Goal: Contribute content: Add original content to the website for others to see

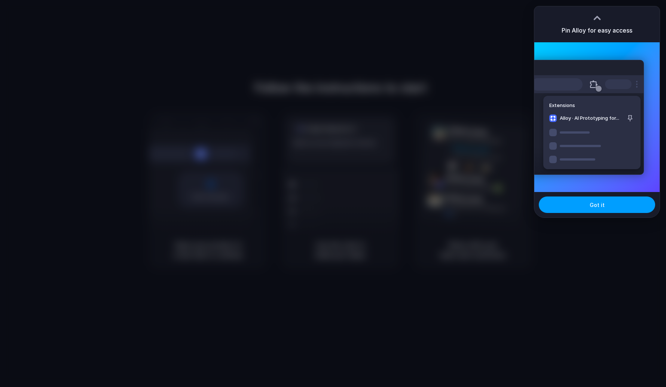
click at [596, 206] on span "Got it" at bounding box center [597, 205] width 15 height 8
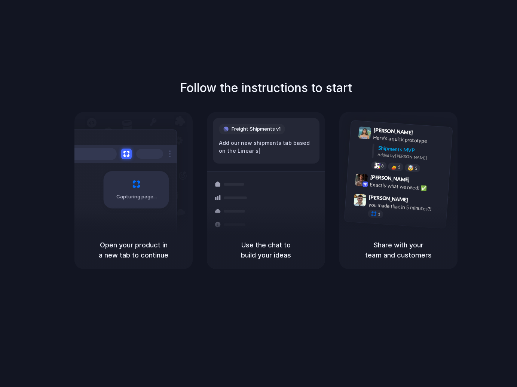
click at [259, 193] on div at bounding box center [259, 193] width 0 height 0
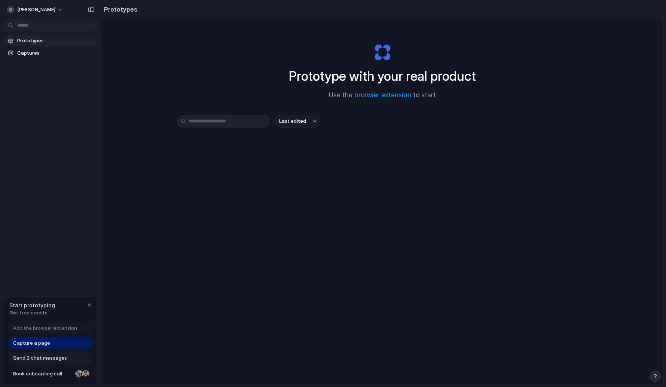
click at [244, 178] on div "Last edited" at bounding box center [383, 148] width 412 height 66
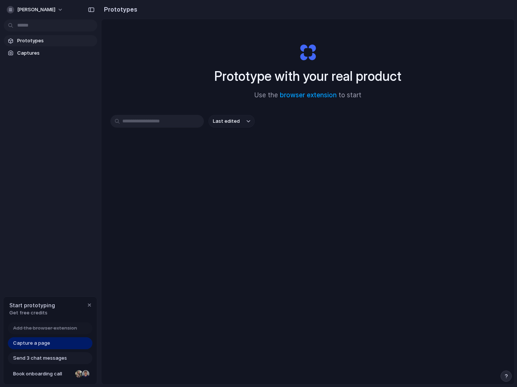
click at [109, 138] on div "Prototype with your real product Use the browser extension to start Last edited" at bounding box center [307, 221] width 413 height 405
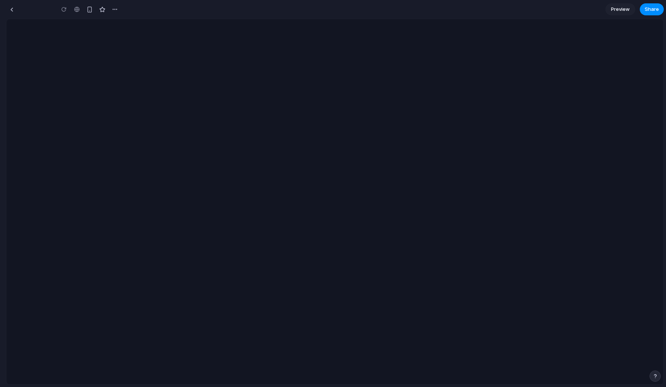
type input "**********"
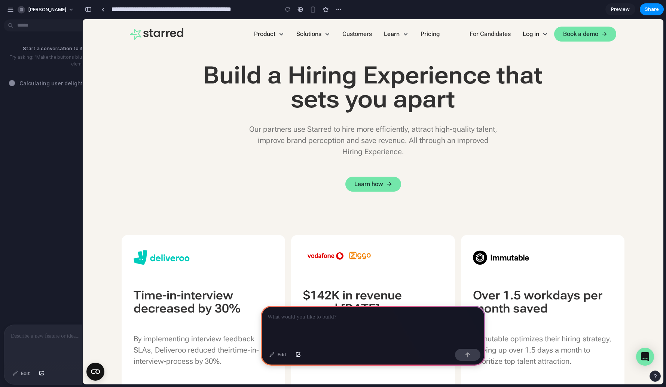
scroll to position [1301, 0]
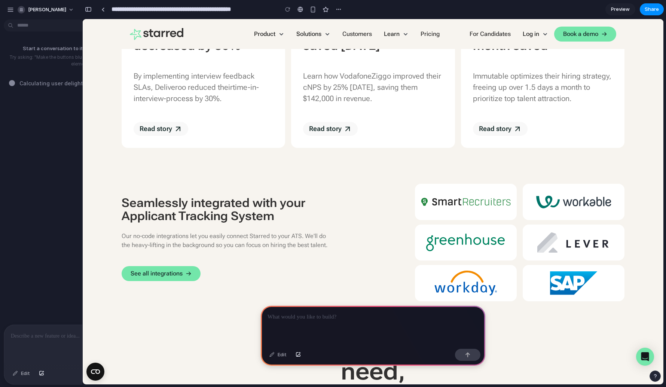
click at [57, 98] on div "Start a conversation to iterate on your prototype! Try asking: "Make the button…" at bounding box center [82, 173] width 164 height 302
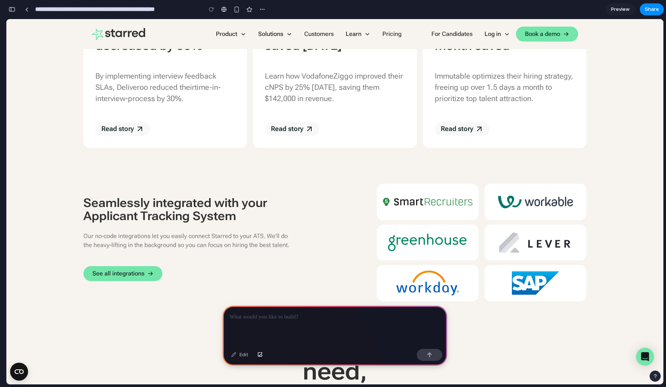
click at [278, 318] on p at bounding box center [334, 317] width 211 height 9
click at [16, 7] on button "button" at bounding box center [12, 9] width 12 height 12
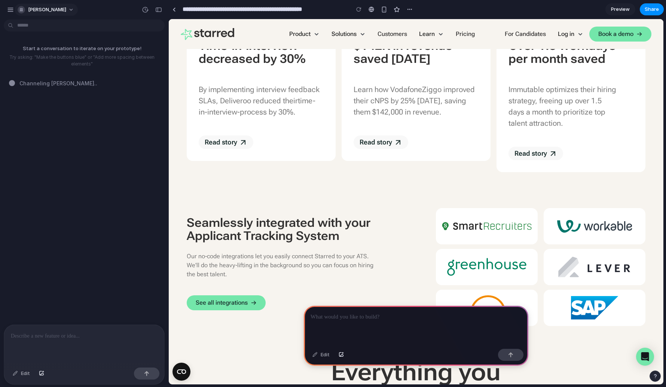
scroll to position [1284, 0]
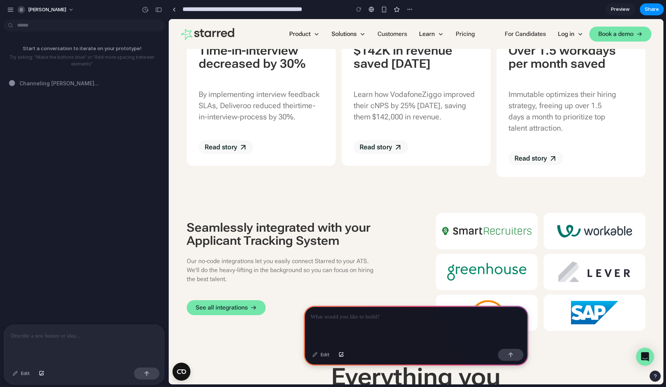
click at [363, 319] on p at bounding box center [416, 317] width 211 height 9
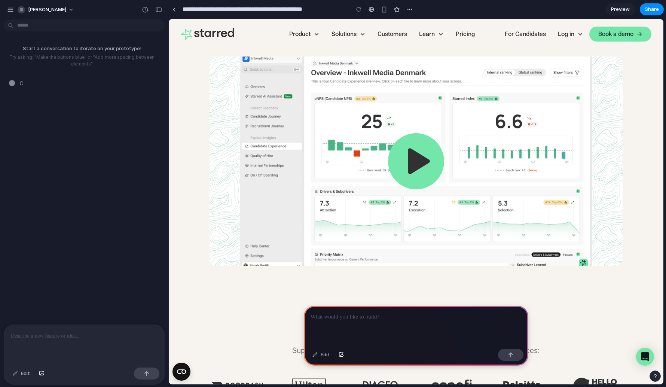
scroll to position [171, 0]
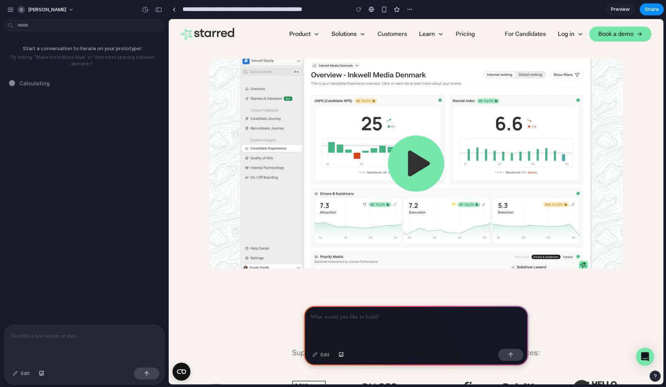
click at [354, 308] on div at bounding box center [416, 326] width 225 height 40
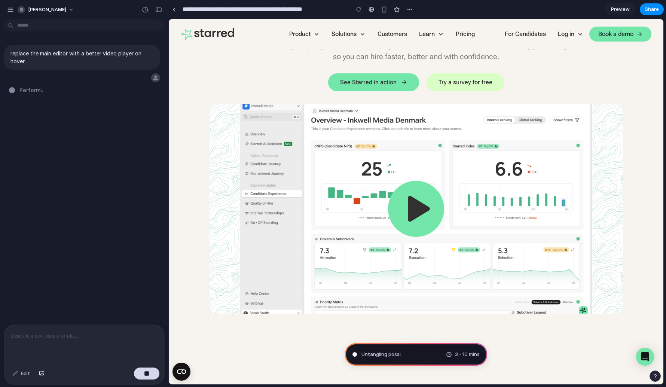
scroll to position [123, 0]
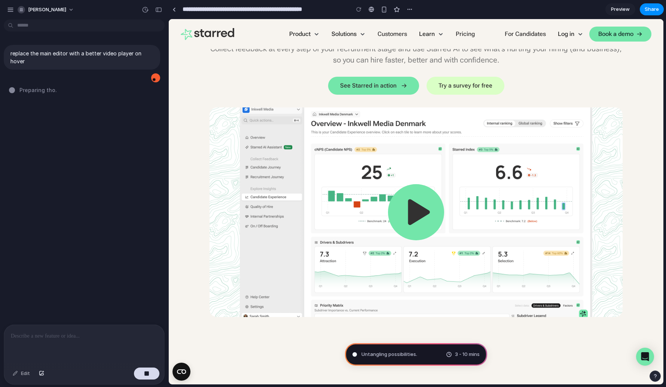
click at [416, 219] on img "open lightbox" at bounding box center [416, 212] width 56 height 56
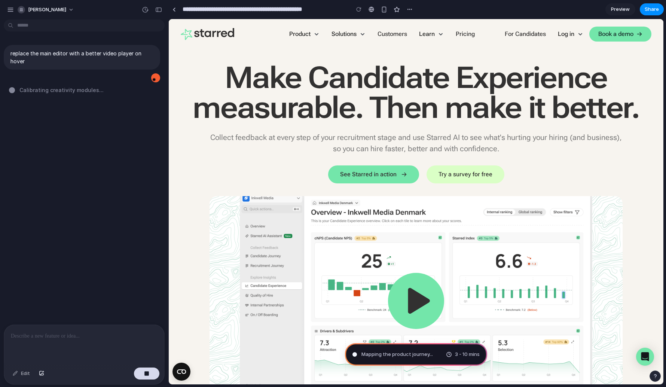
scroll to position [0, 0]
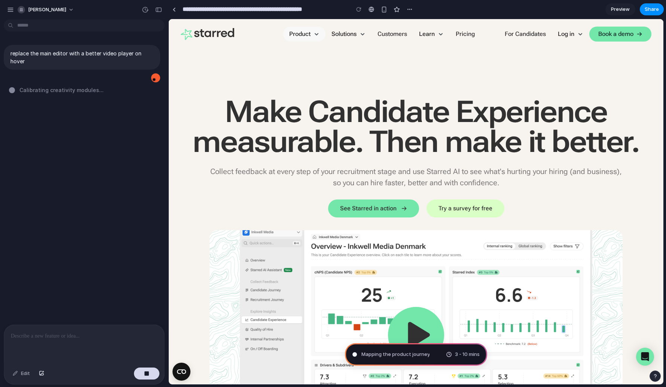
click at [305, 36] on div "Product" at bounding box center [299, 34] width 21 height 6
click at [268, 179] on p "Collect feedback at every step of your recruitment stage and use Starred AI to …" at bounding box center [416, 177] width 412 height 22
click at [266, 137] on h1 "Make Candidate Experience measurable. Then make it better." at bounding box center [416, 127] width 459 height 60
click at [430, 359] on div "Summoning spirits .. 3 - 10 mins" at bounding box center [416, 354] width 142 height 22
click at [53, 339] on p at bounding box center [84, 336] width 147 height 9
